Goal: Check status: Check status

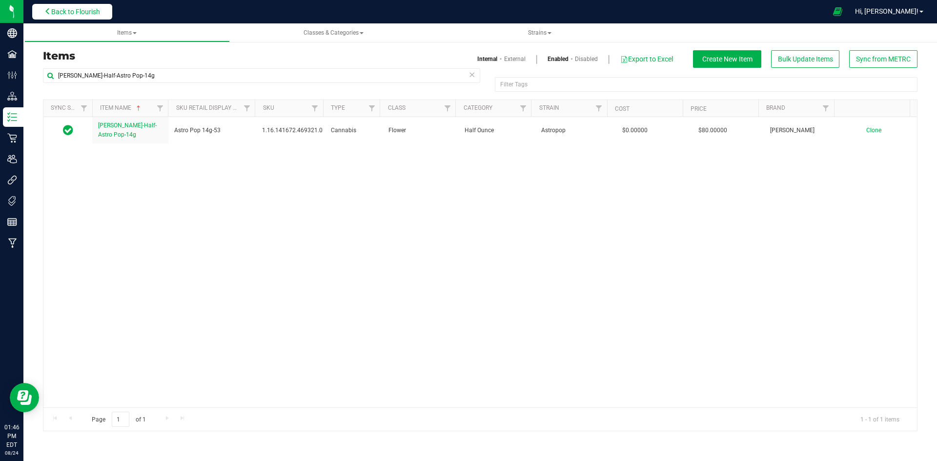
click at [89, 8] on span "Back to Flourish" at bounding box center [75, 12] width 49 height 8
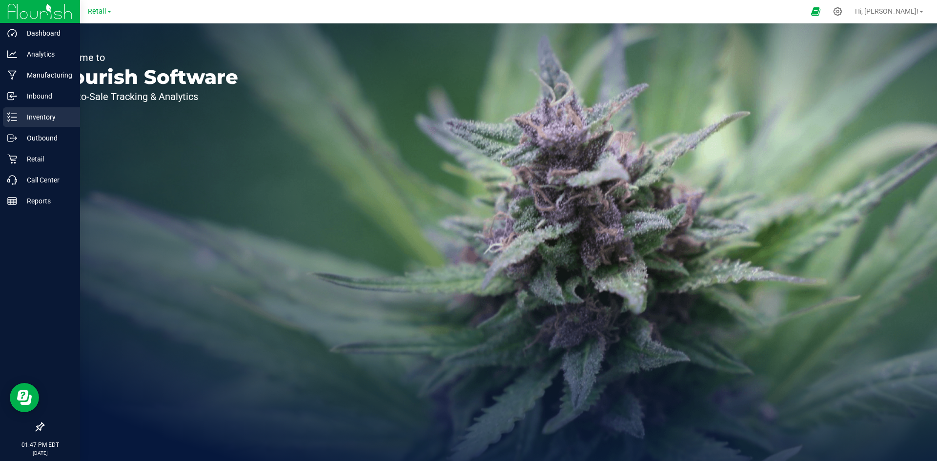
click at [11, 116] on icon at bounding box center [12, 117] width 10 height 10
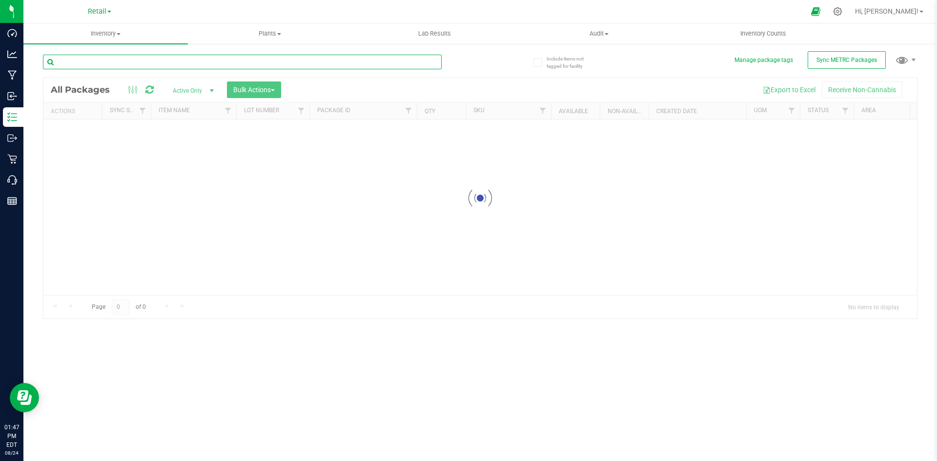
click at [147, 59] on input "text" at bounding box center [242, 62] width 399 height 15
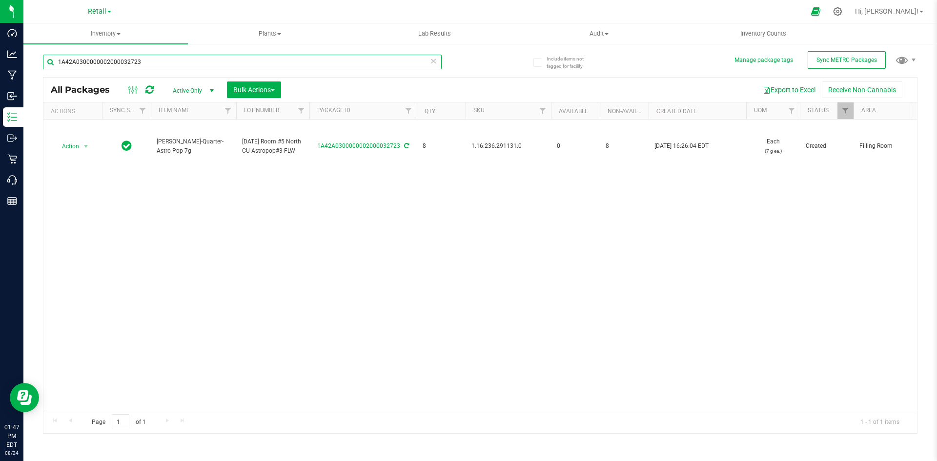
click at [155, 59] on input "1A42A0300000002000032723" at bounding box center [242, 62] width 399 height 15
type input "1A42A0300000002000029438"
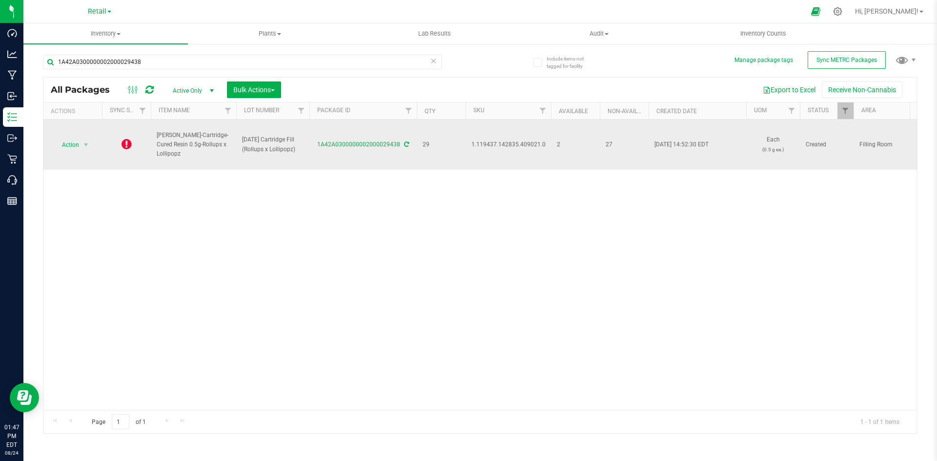
click at [494, 142] on span "1.119437.142835.409021.0" at bounding box center [509, 144] width 74 height 9
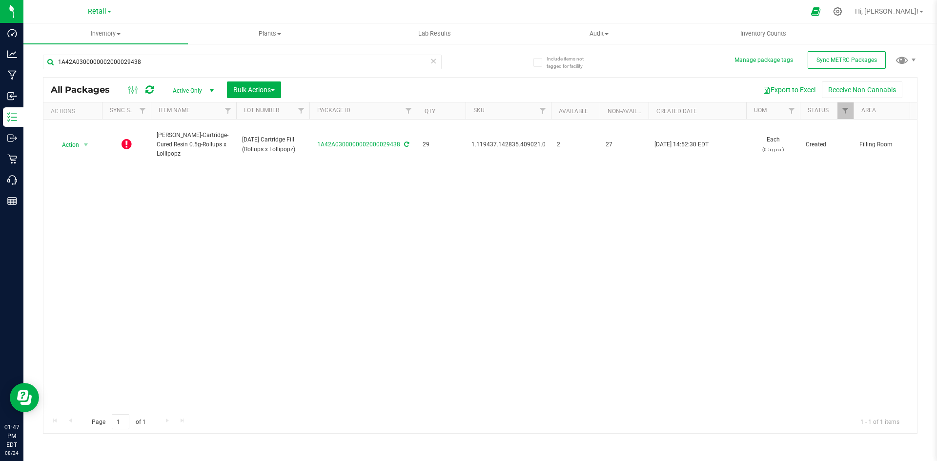
click at [372, 225] on div "Action Action Edit attributes Global inventory Lock package Package audit log P…" at bounding box center [480, 265] width 874 height 290
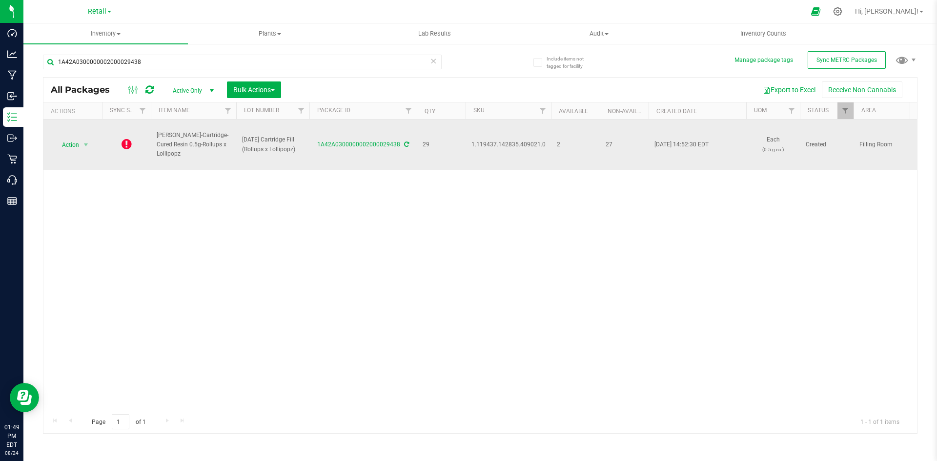
click at [404, 145] on icon at bounding box center [406, 145] width 5 height 6
